Goal: Task Accomplishment & Management: Manage account settings

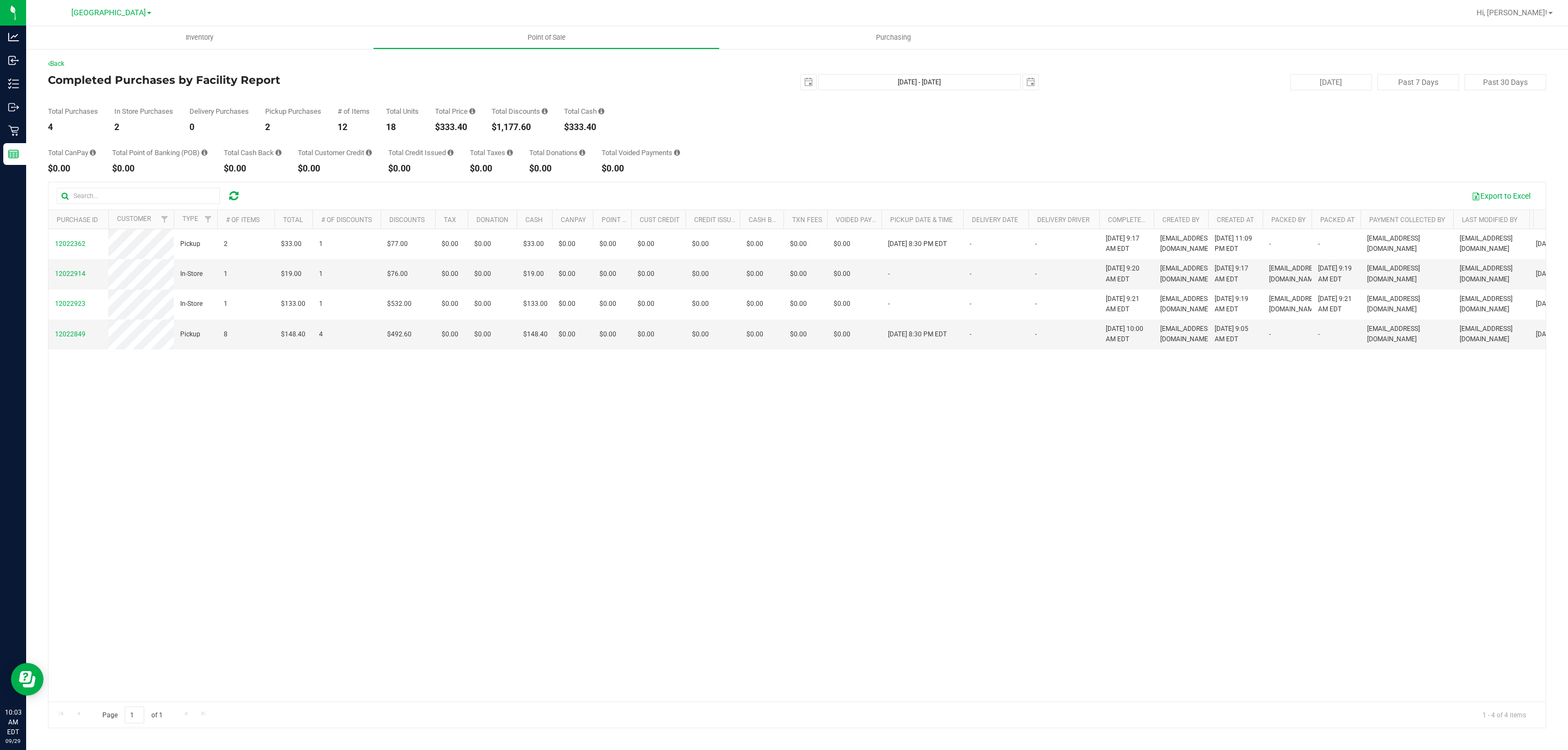
click at [458, 126] on div "$333.40" at bounding box center [455, 127] width 40 height 9
copy div "333.40"
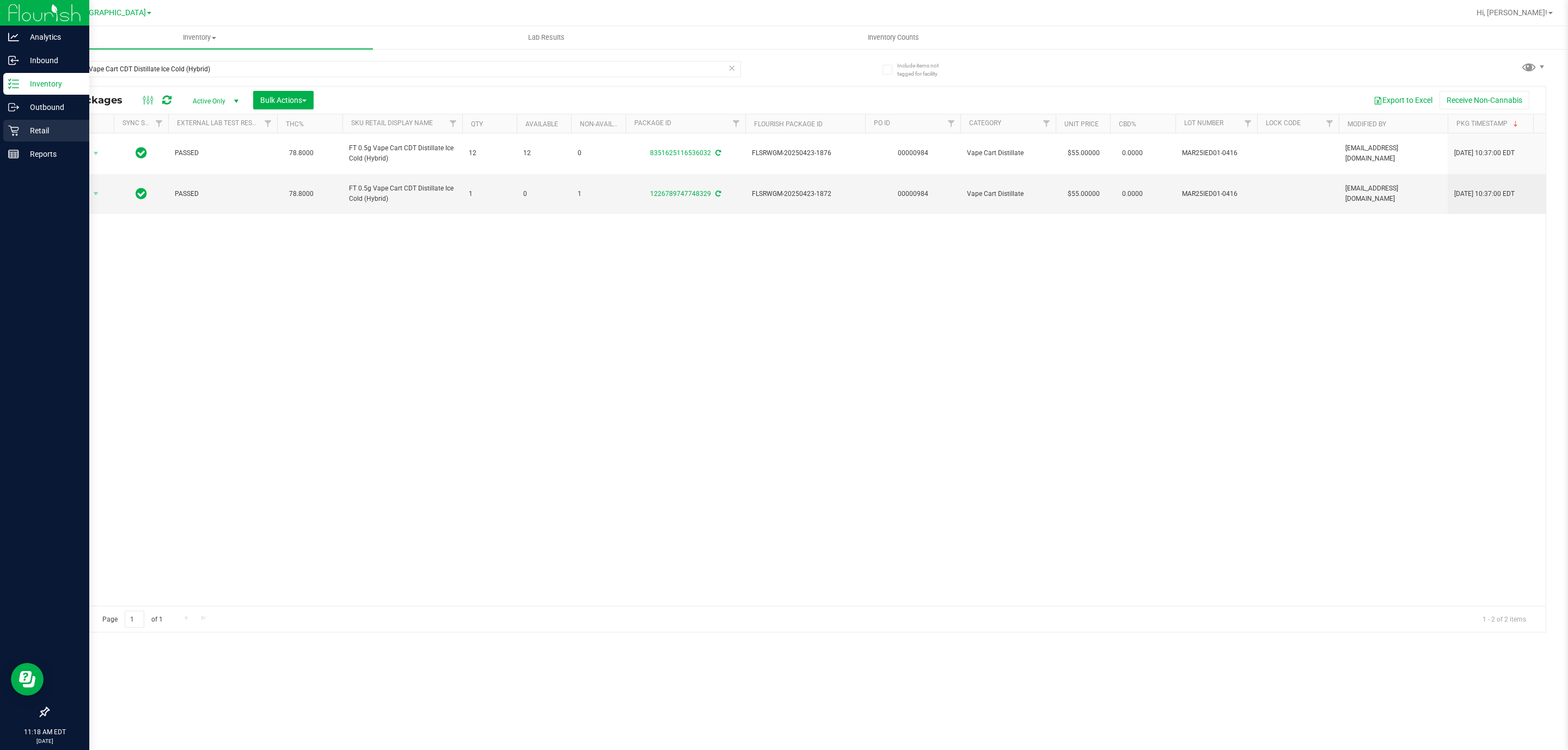
click at [39, 121] on div "Retail" at bounding box center [46, 130] width 86 height 22
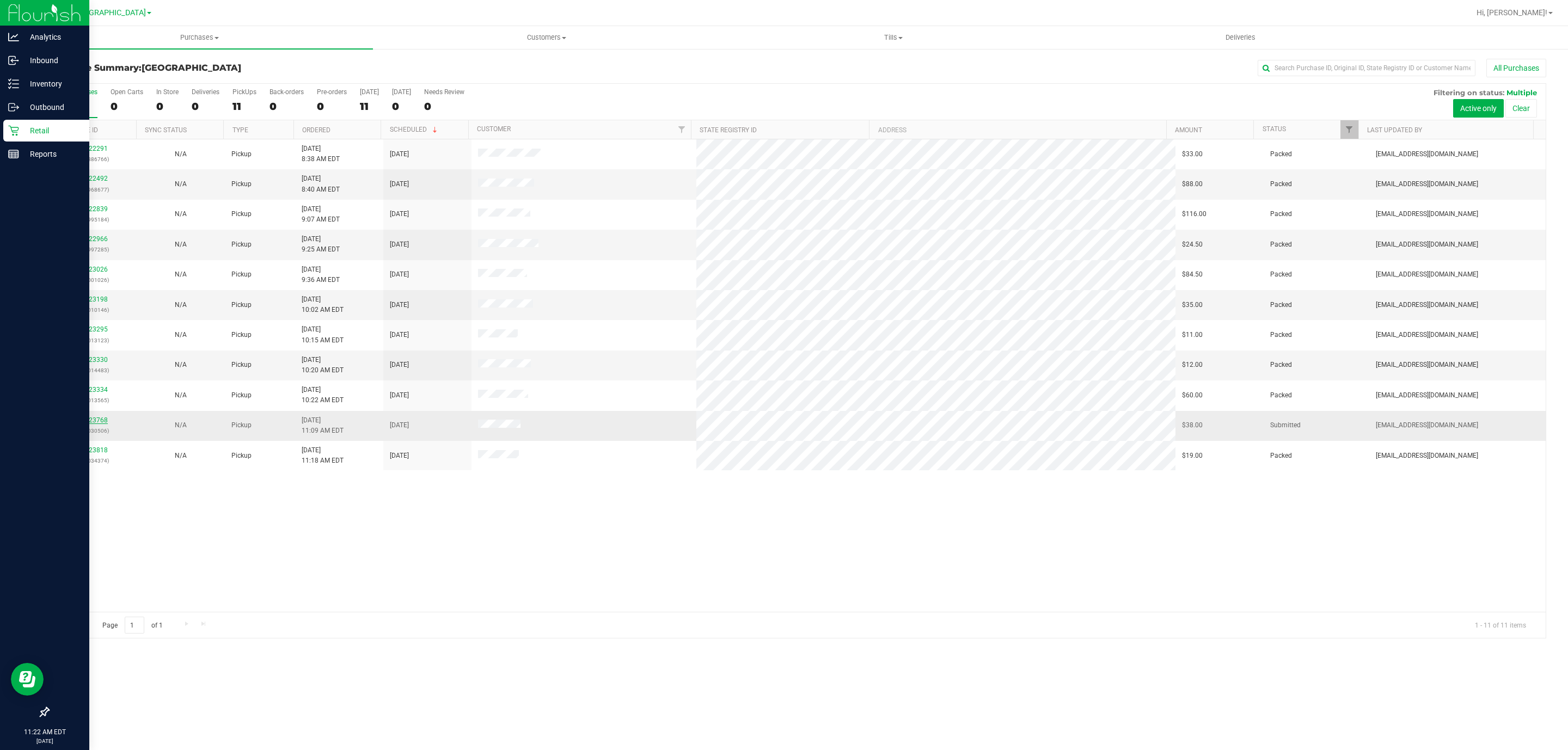
click at [101, 424] on link "12023768" at bounding box center [92, 419] width 31 height 7
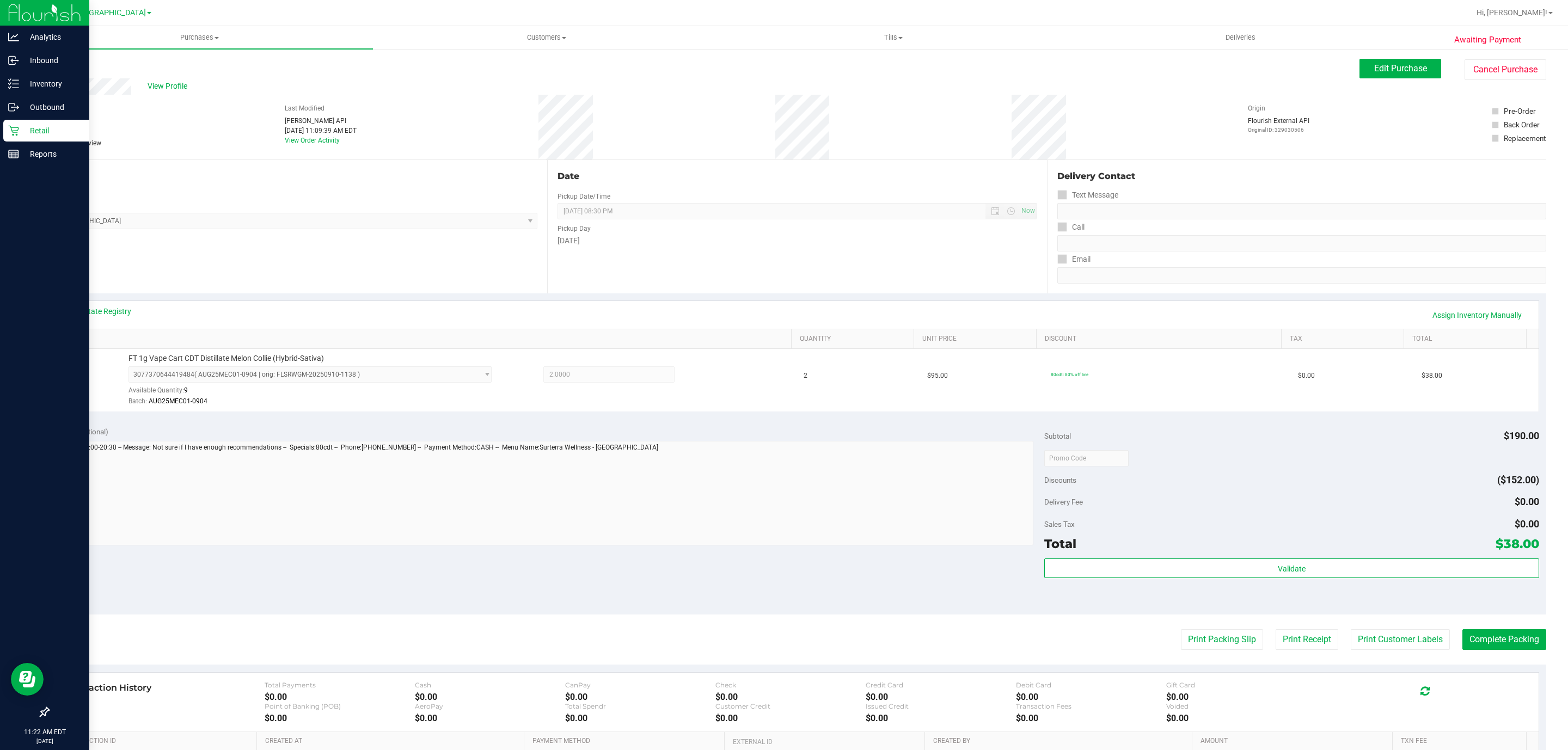
drag, startPoint x: 1220, startPoint y: 594, endPoint x: 1230, endPoint y: 582, distance: 15.6
click at [1223, 593] on div "Validate" at bounding box center [1292, 583] width 494 height 49
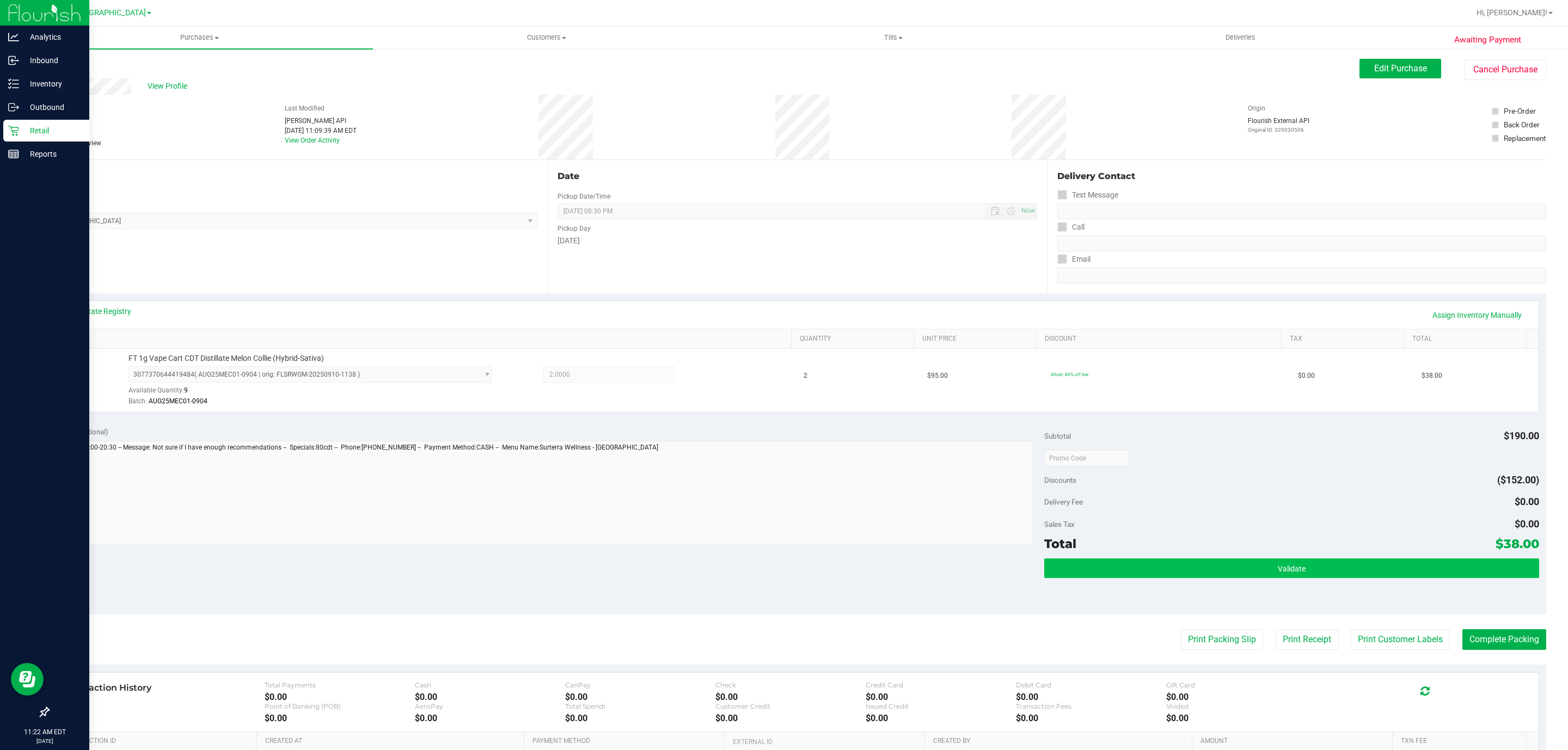
drag, startPoint x: 1230, startPoint y: 582, endPoint x: 1237, endPoint y: 580, distance: 7.3
click at [1237, 580] on div "Validate" at bounding box center [1292, 583] width 494 height 49
click at [1237, 578] on button "Validate" at bounding box center [1292, 568] width 494 height 20
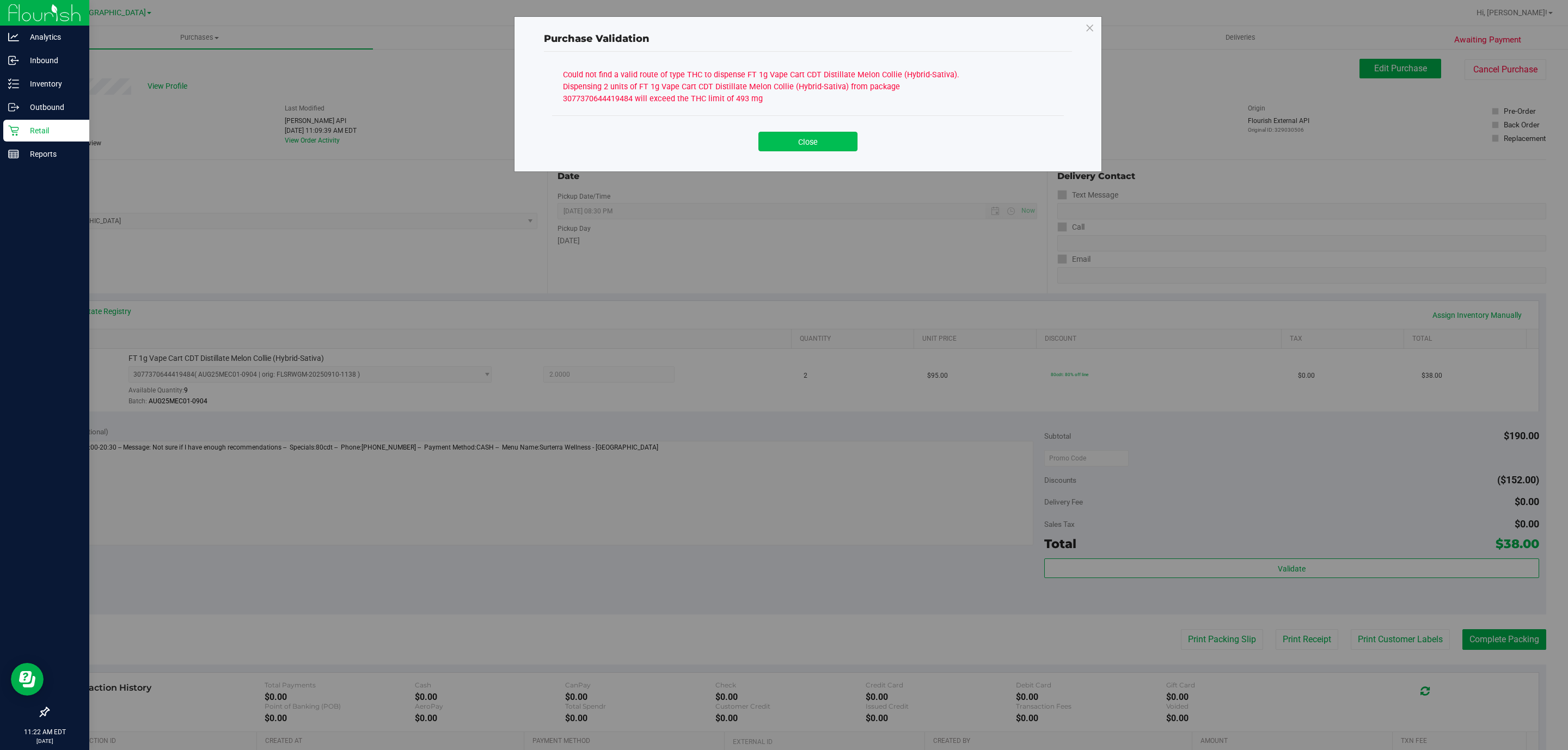
click at [799, 139] on button "Close" at bounding box center [808, 141] width 99 height 20
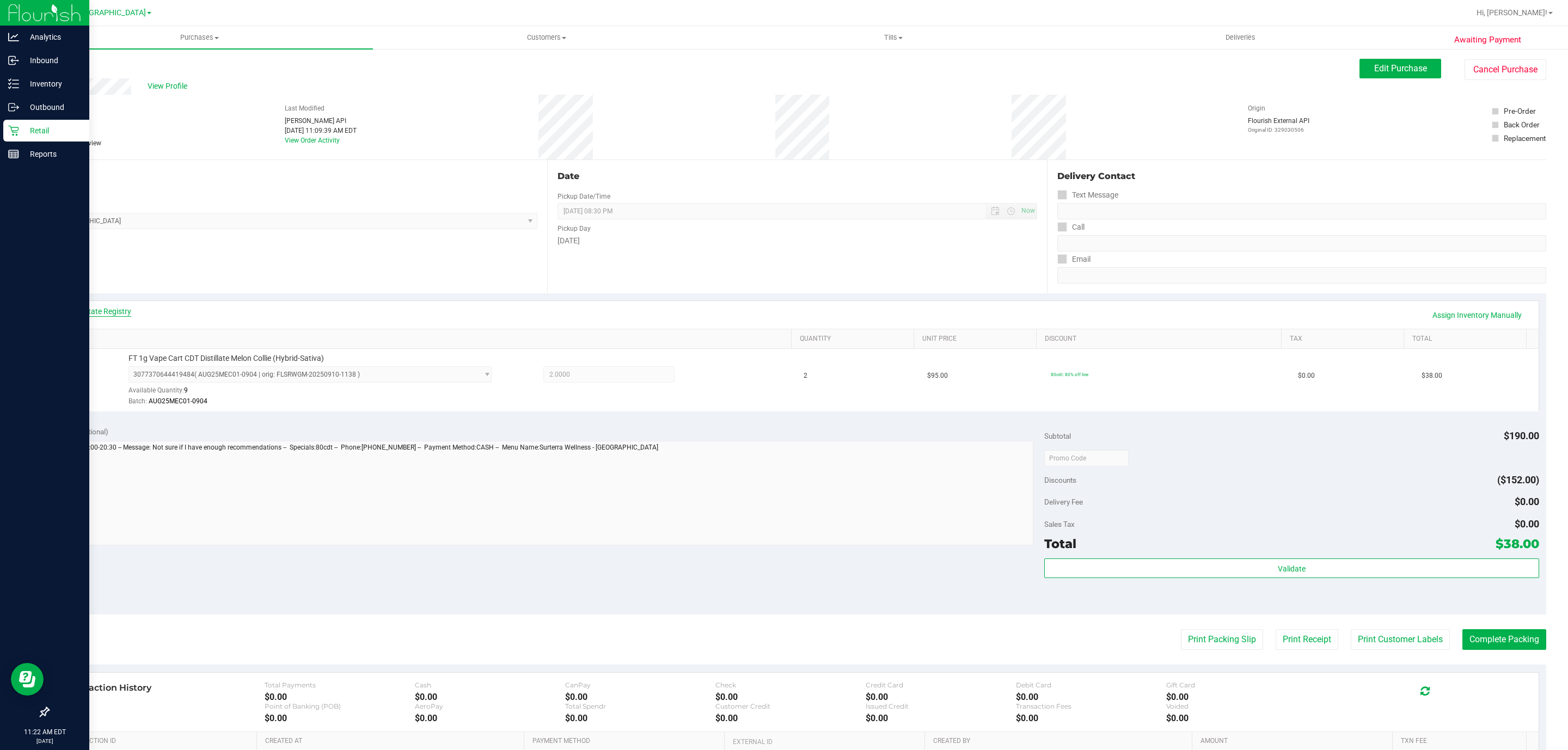
click at [116, 316] on link "View State Registry" at bounding box center [98, 312] width 65 height 11
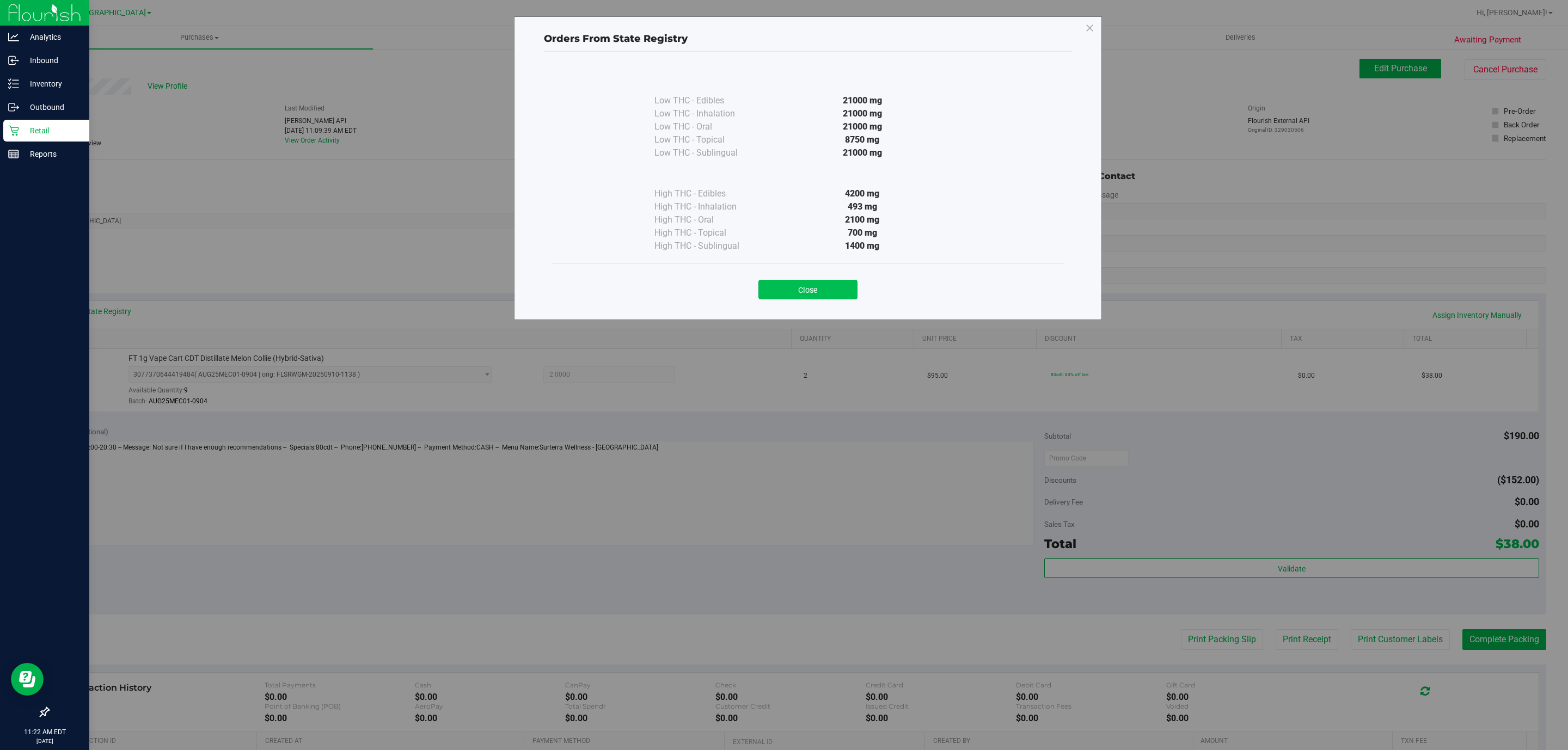
click at [768, 295] on button "Close" at bounding box center [808, 289] width 99 height 20
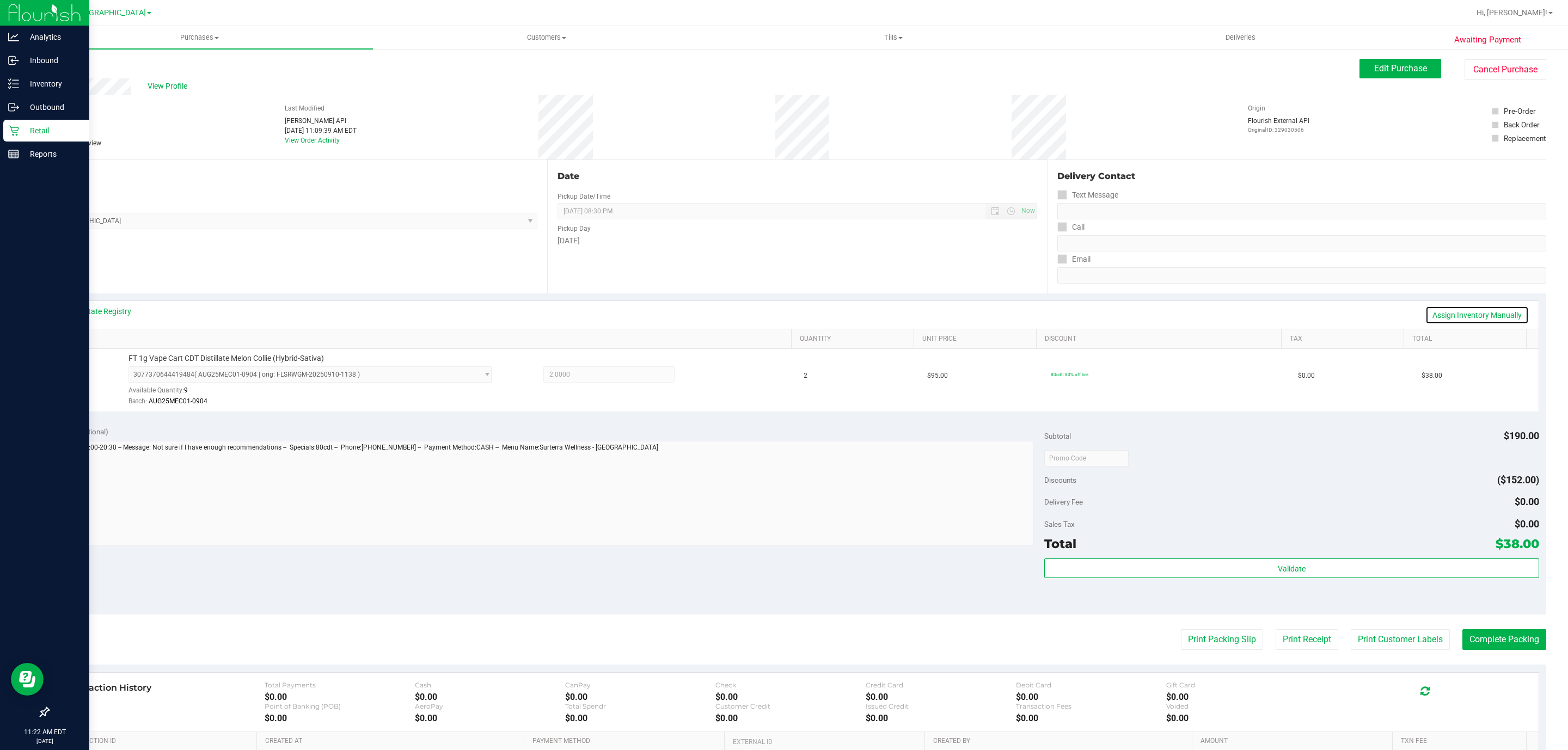
click at [1484, 312] on link "Assign Inventory Manually" at bounding box center [1477, 315] width 103 height 18
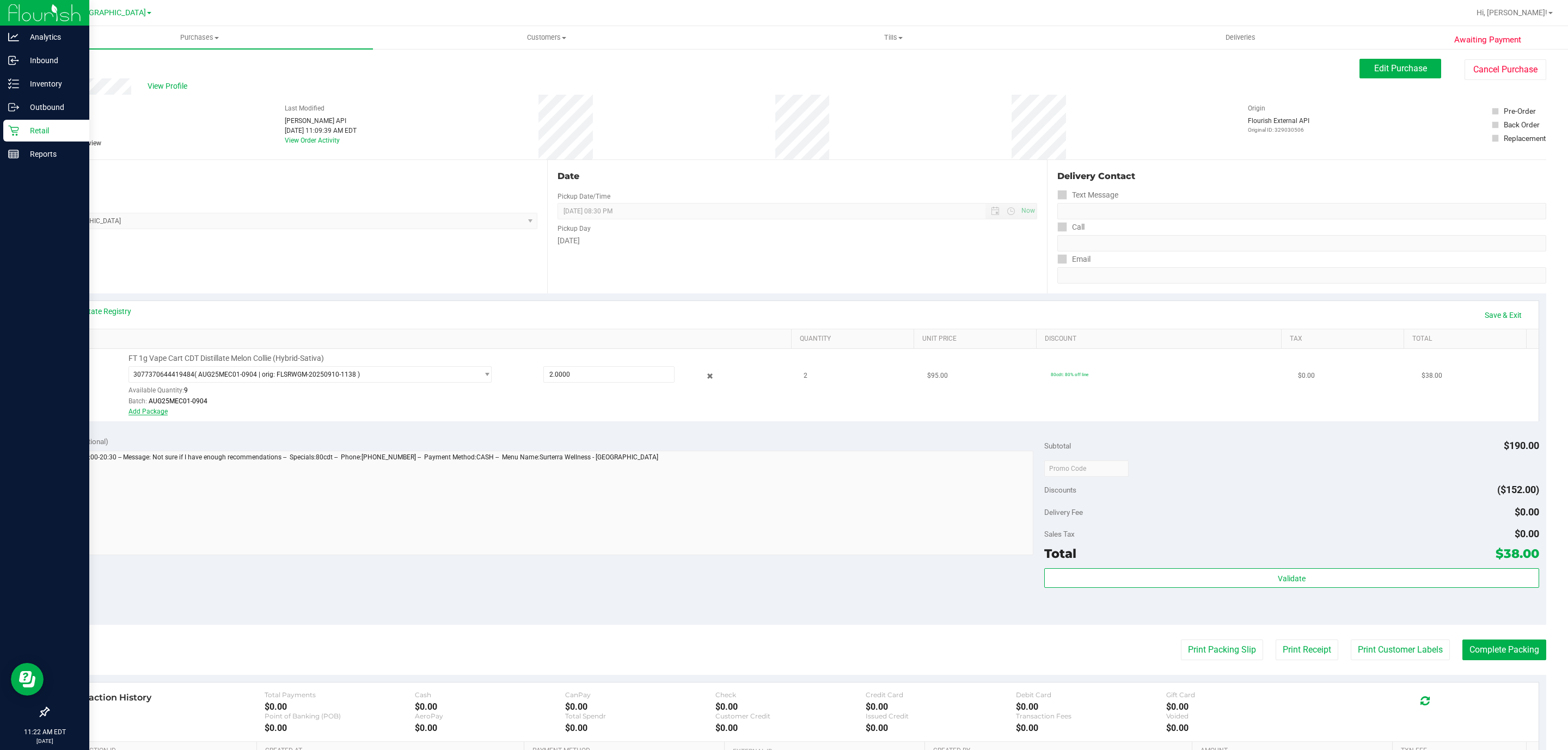
click at [161, 415] on link "Add Package" at bounding box center [148, 411] width 39 height 7
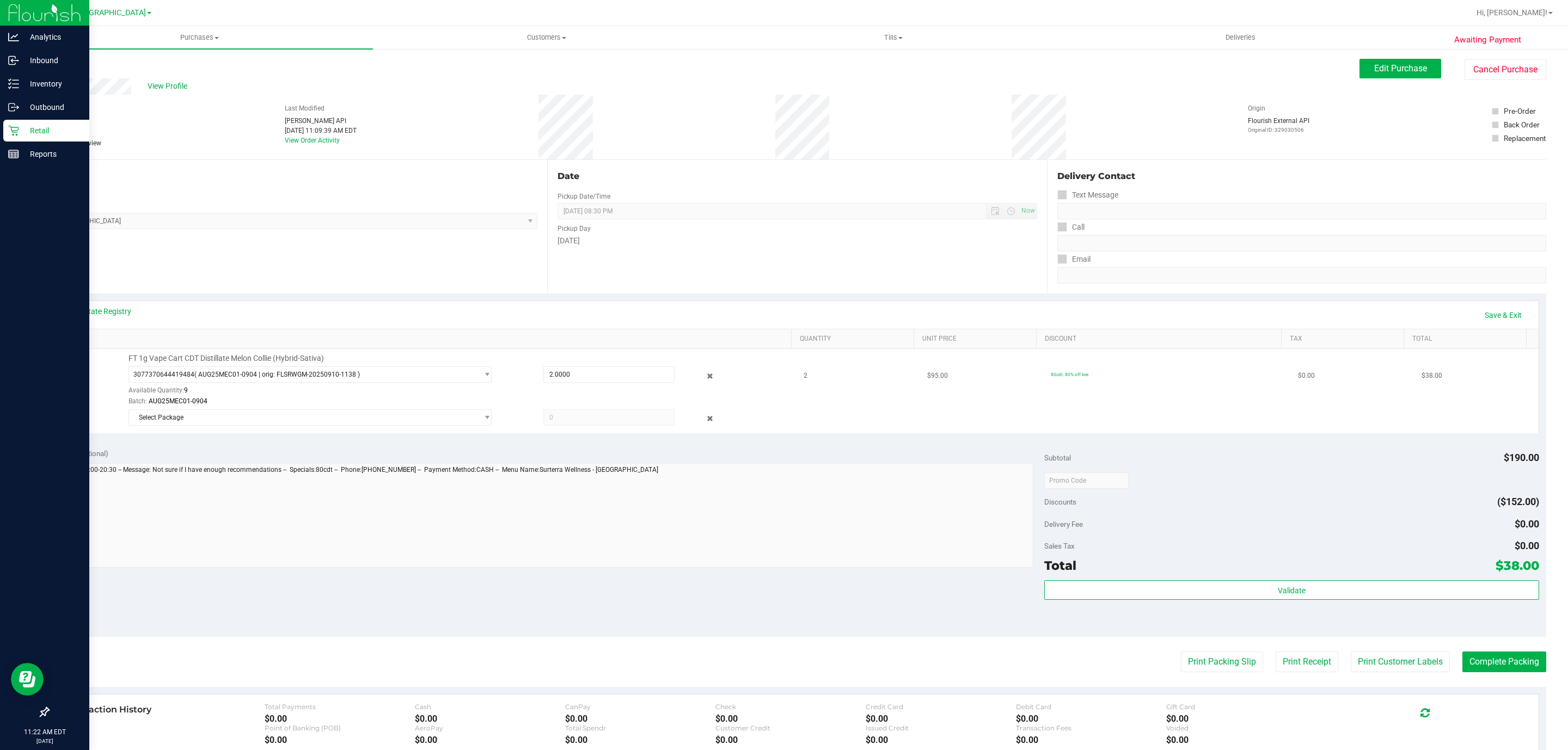
click at [688, 381] on div at bounding box center [701, 375] width 54 height 13
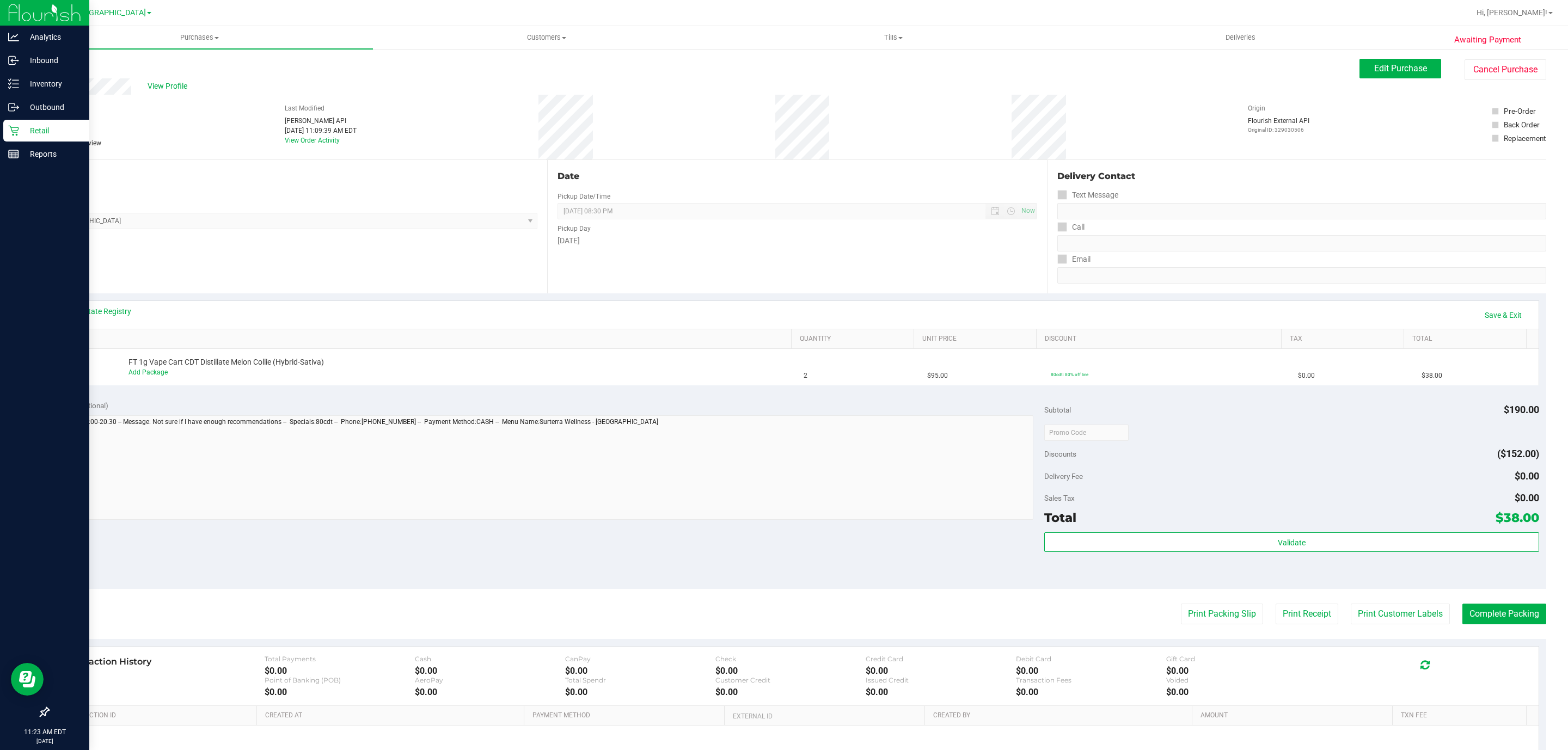
click at [26, 121] on div "Awaiting Payment Back Edit Purchase Cancel Purchase View Profile # 12023768 Bio…" at bounding box center [797, 456] width 1542 height 817
click at [12, 125] on icon at bounding box center [14, 130] width 11 height 11
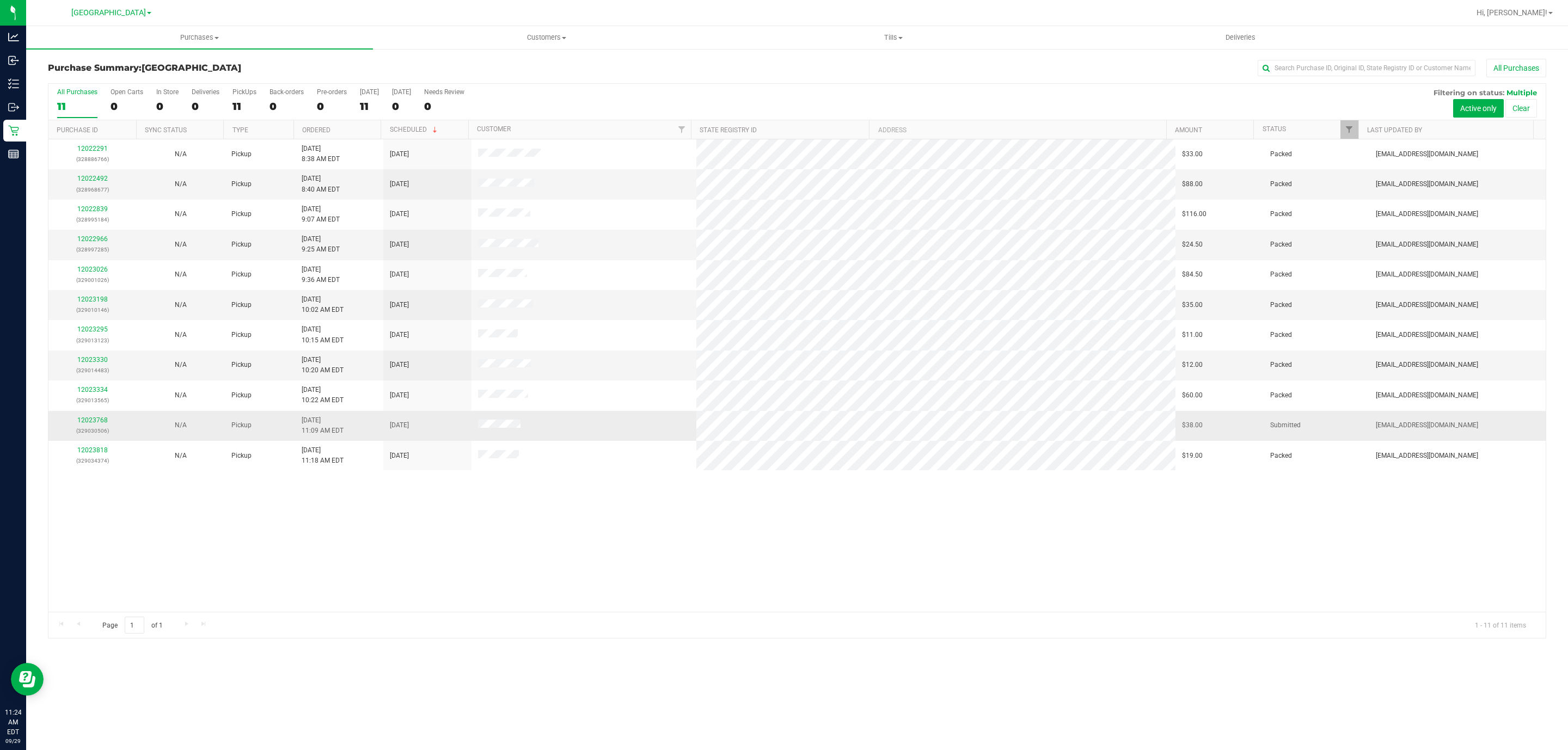
click at [77, 432] on p "(329030506)" at bounding box center [92, 430] width 75 height 10
click at [80, 430] on p "(329030506)" at bounding box center [92, 430] width 75 height 10
click at [84, 421] on link "12023768" at bounding box center [92, 419] width 31 height 7
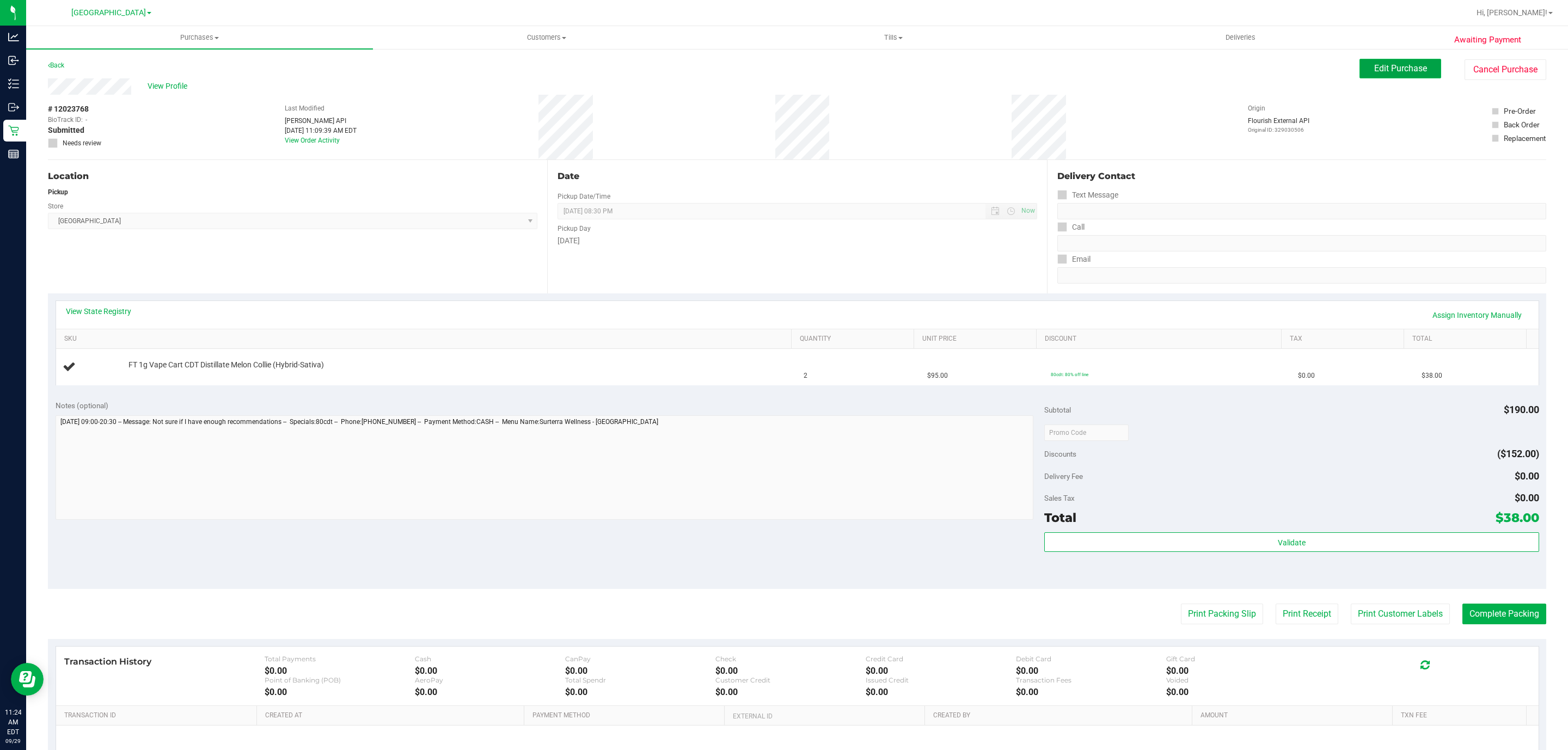
click at [1377, 69] on span "Edit Purchase" at bounding box center [1400, 68] width 53 height 10
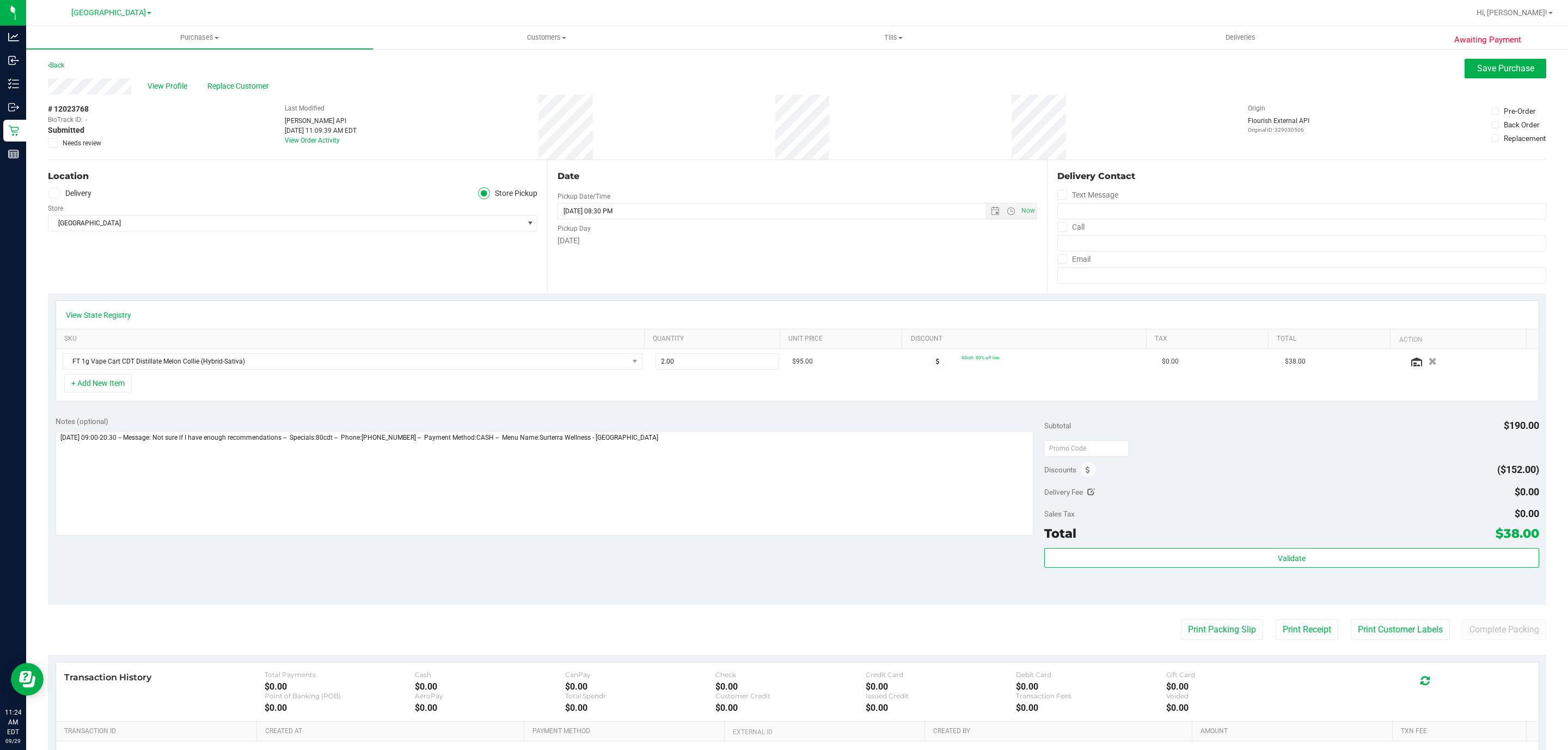
click at [54, 143] on icon at bounding box center [53, 143] width 7 height 0
click at [0, 0] on input "Needs review" at bounding box center [0, 0] width 0 height 0
click at [1477, 67] on span "Save Purchase" at bounding box center [1506, 68] width 57 height 10
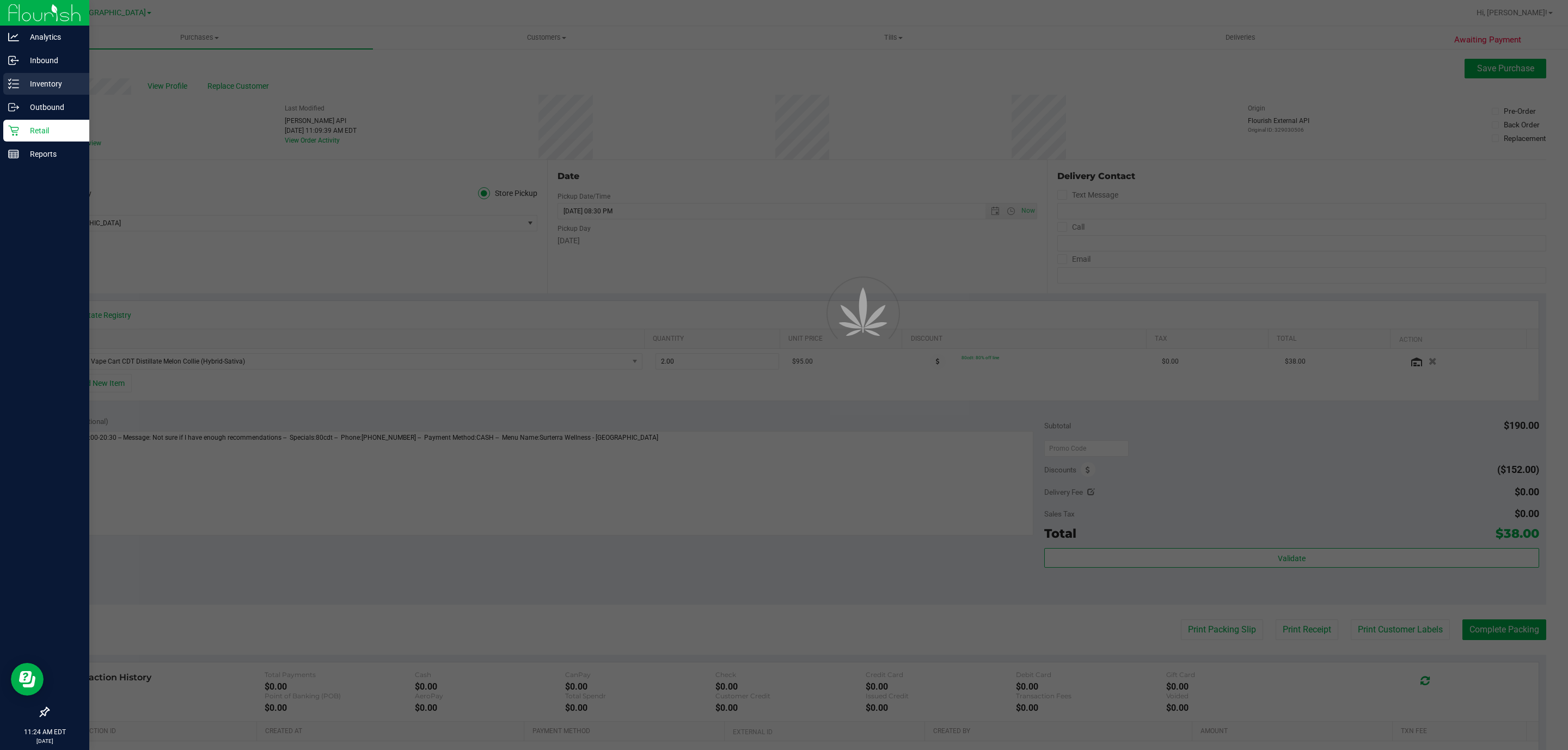
click at [52, 92] on div "Inventory" at bounding box center [46, 83] width 86 height 22
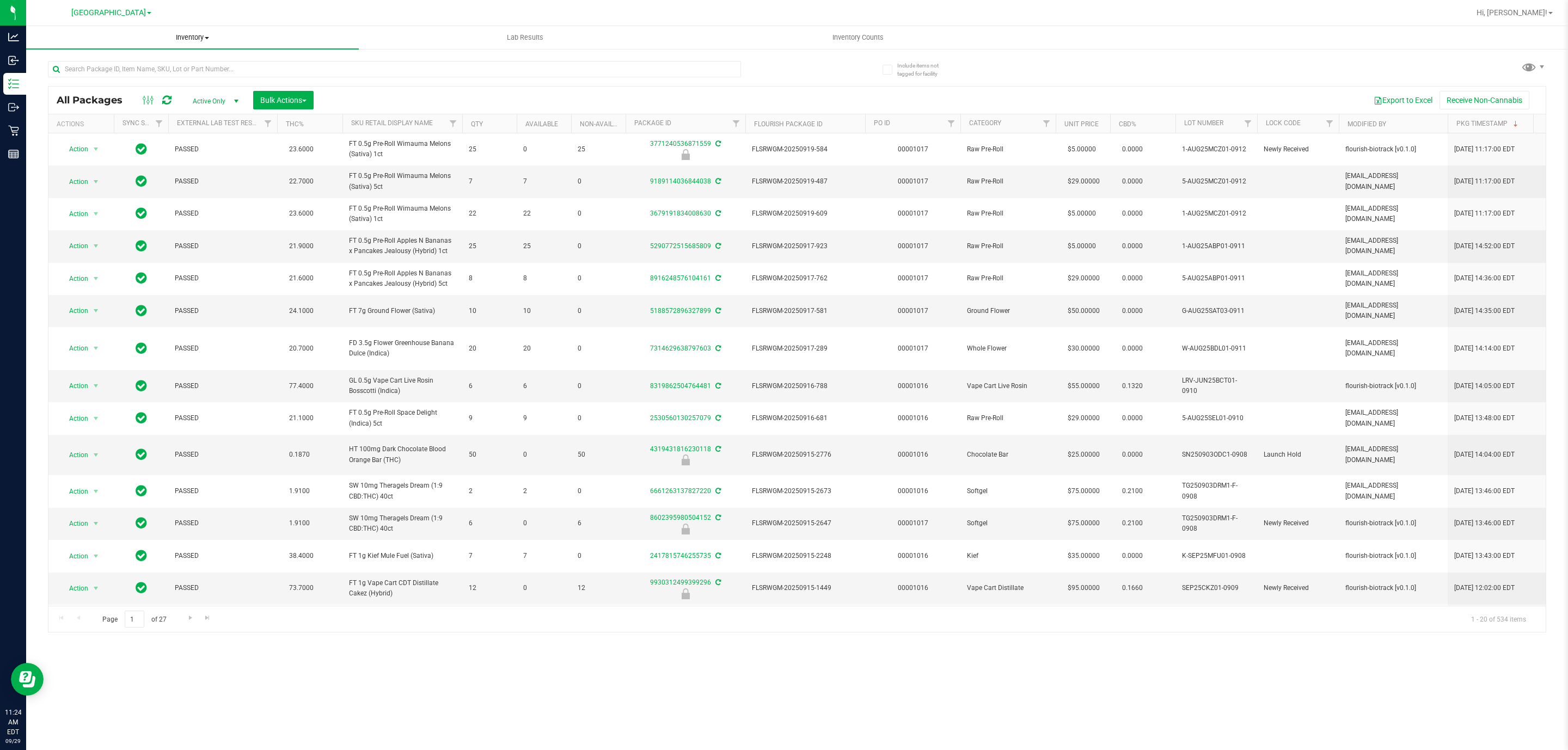
click at [161, 37] on span "Inventory" at bounding box center [192, 37] width 333 height 10
click at [107, 78] on li "All inventory" at bounding box center [192, 79] width 333 height 13
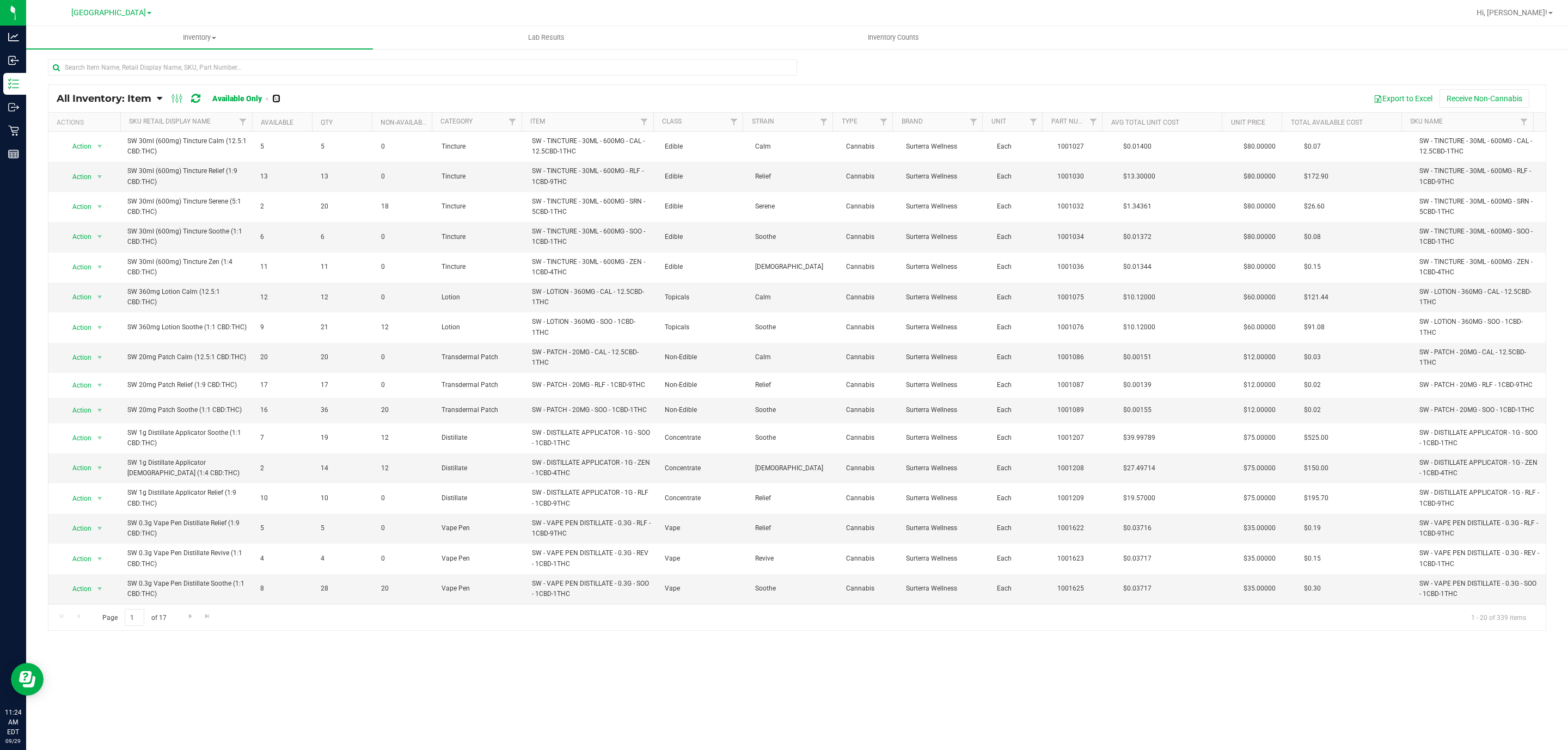
click at [276, 96] on link "All" at bounding box center [276, 98] width 8 height 9
click at [166, 73] on input "text" at bounding box center [422, 67] width 749 height 16
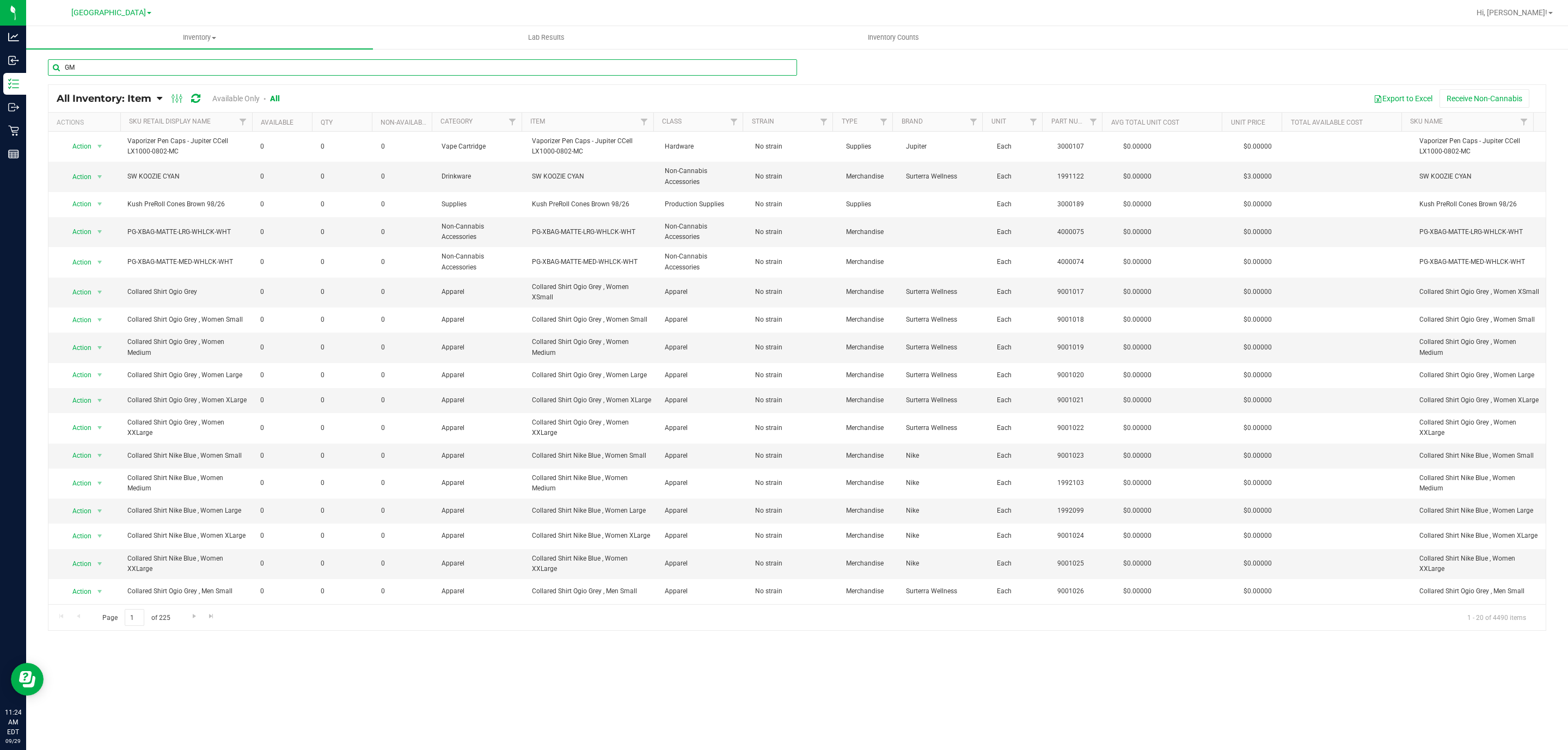
type input "GMP"
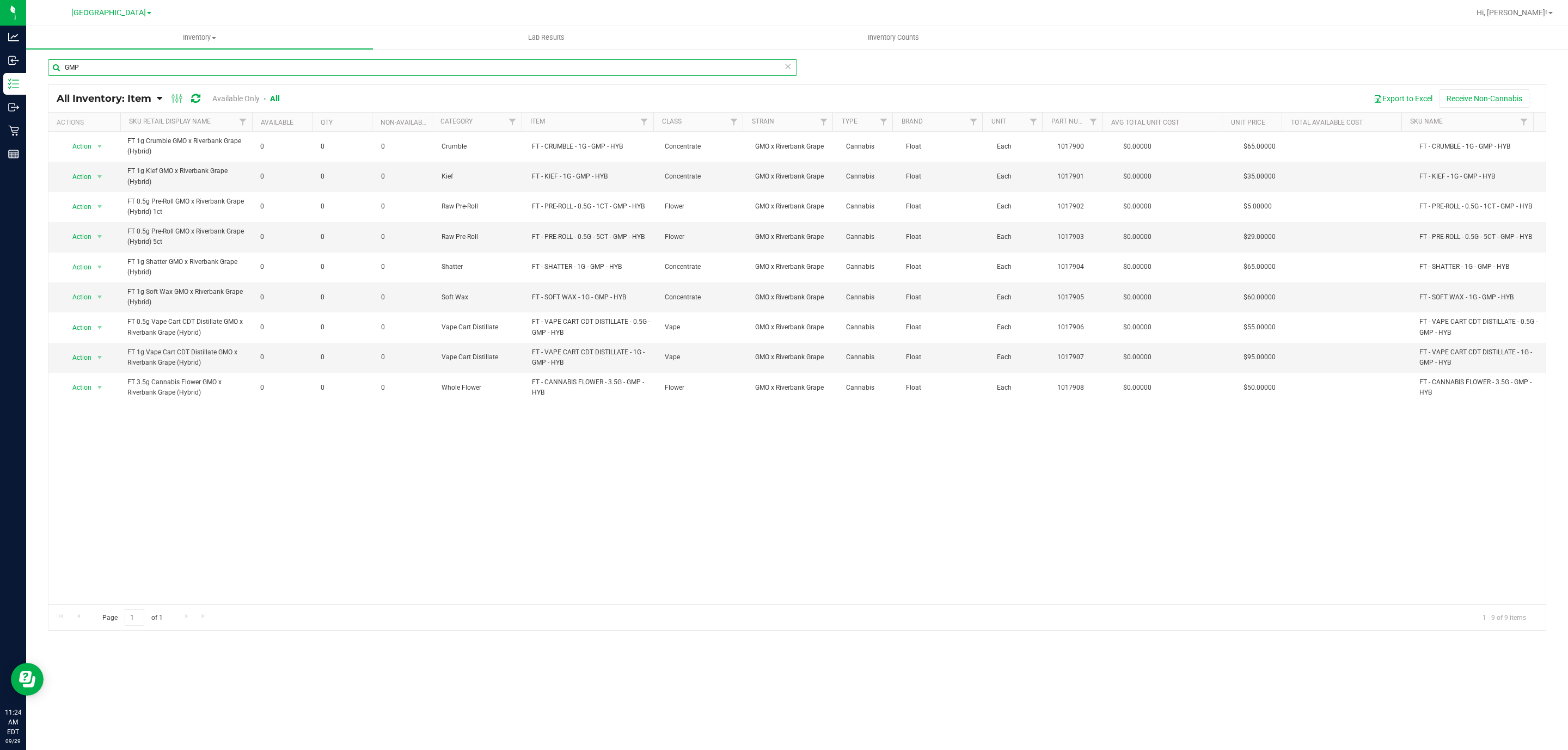
click at [94, 67] on input "GMP" at bounding box center [422, 67] width 749 height 16
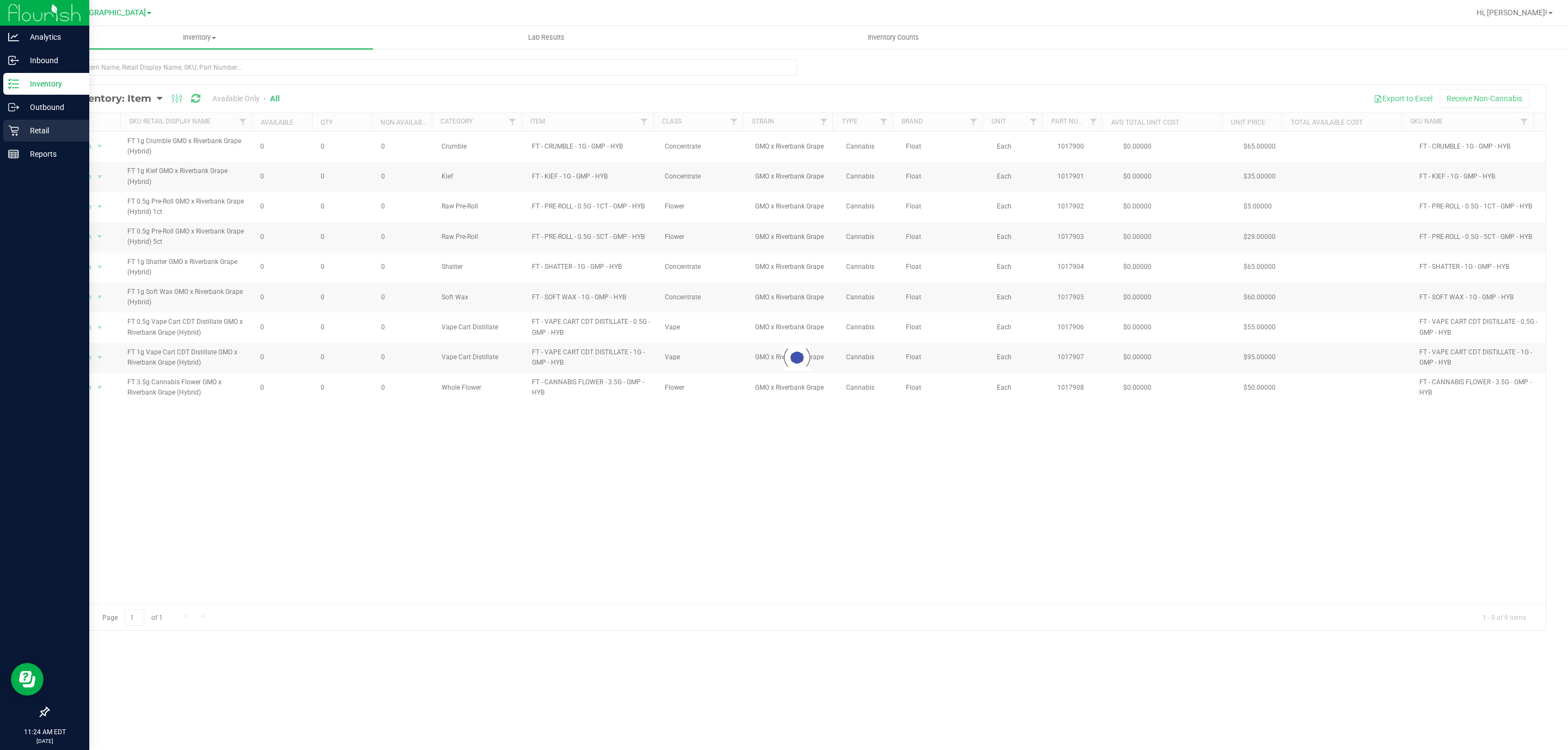
click at [21, 132] on p "Retail" at bounding box center [52, 130] width 65 height 13
